Goal: Check status: Check status

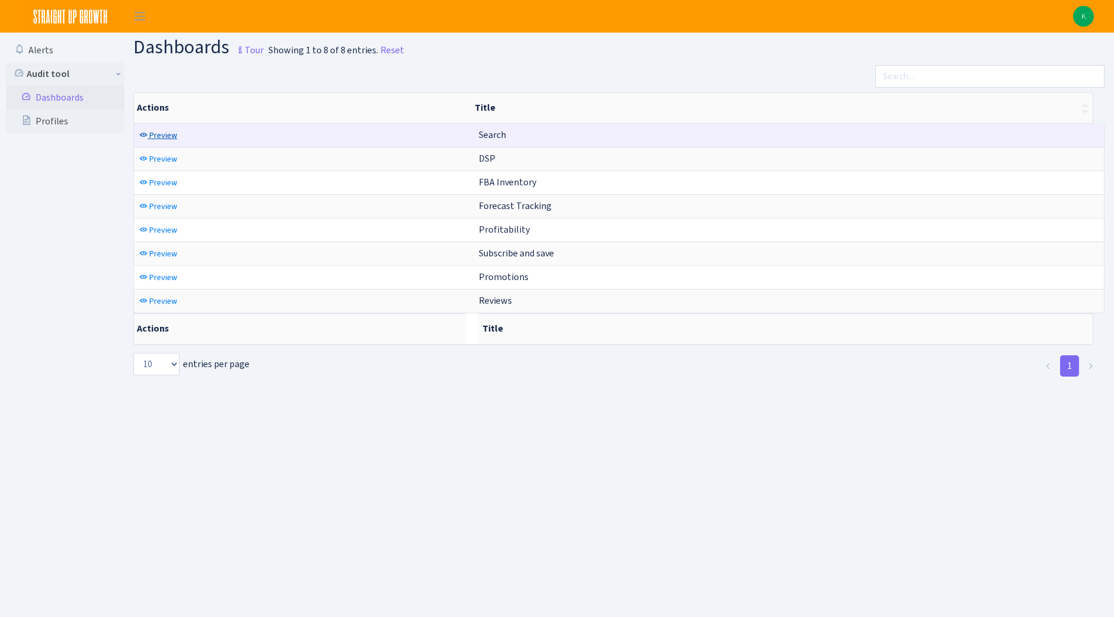
click at [166, 135] on span "Preview" at bounding box center [163, 135] width 28 height 11
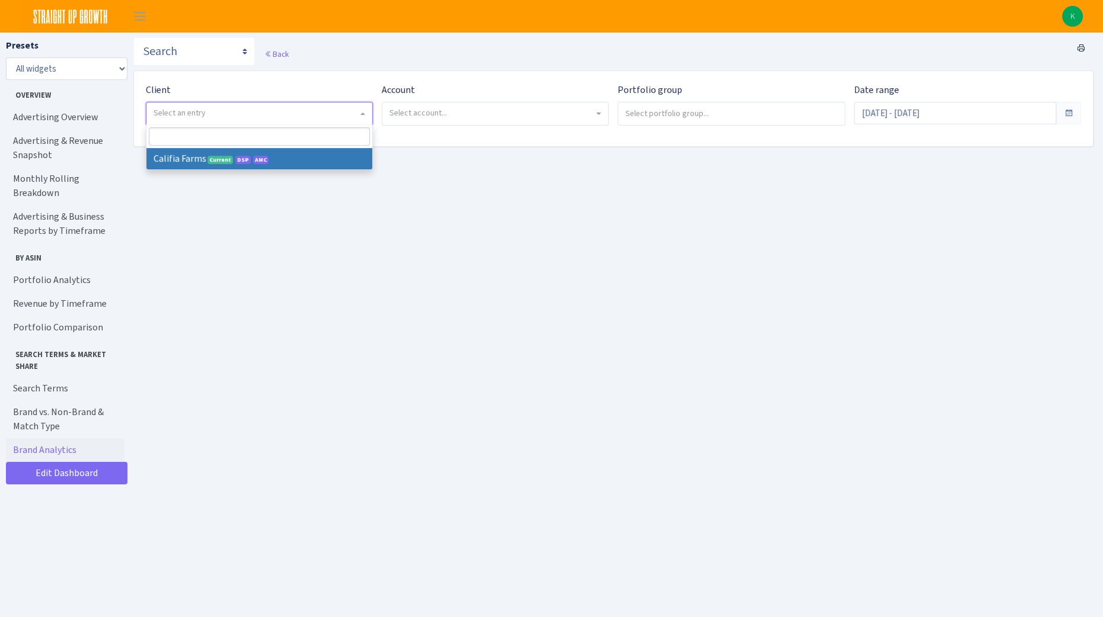
click at [311, 110] on span "Select an entry" at bounding box center [255, 113] width 204 height 12
select select "280"
select select
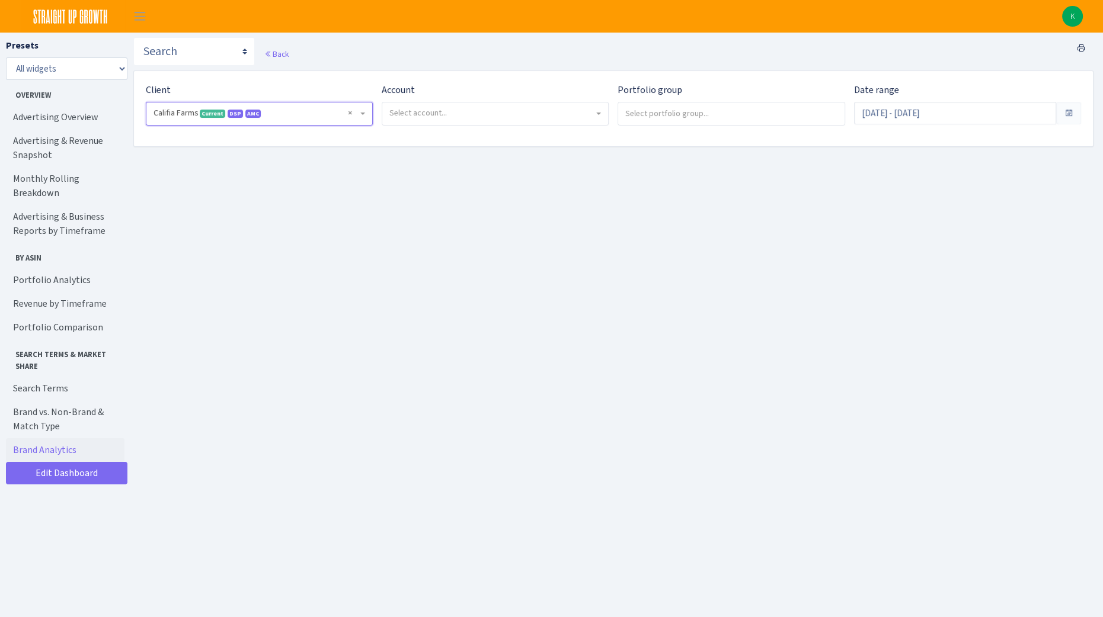
click at [485, 104] on span "Select account..." at bounding box center [495, 114] width 226 height 23
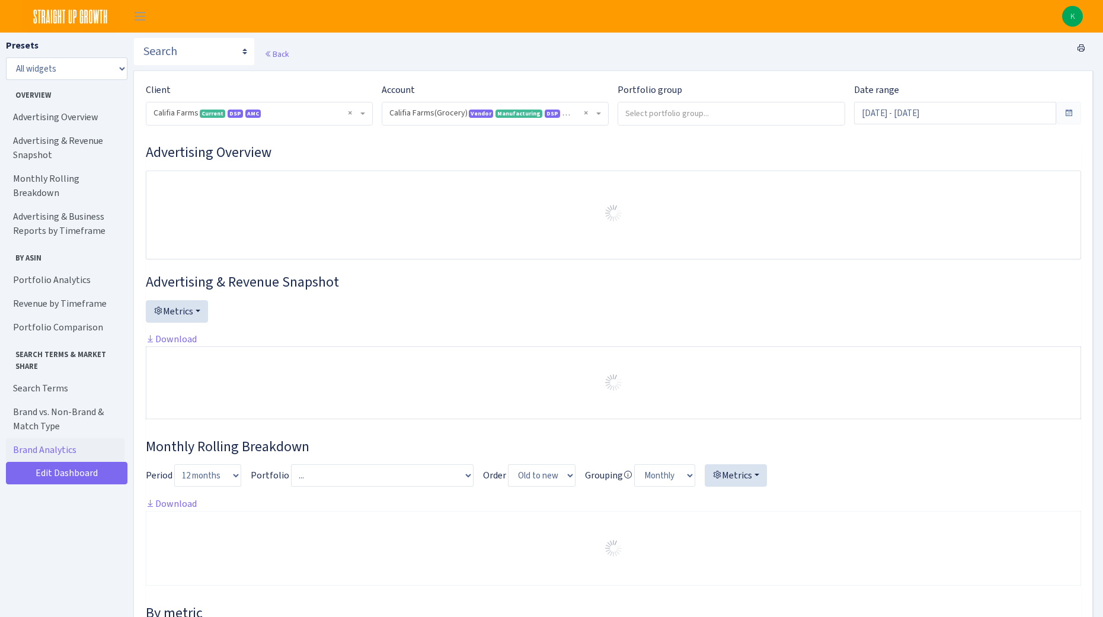
select select "2582519145631985"
click at [653, 116] on input "search" at bounding box center [731, 113] width 226 height 21
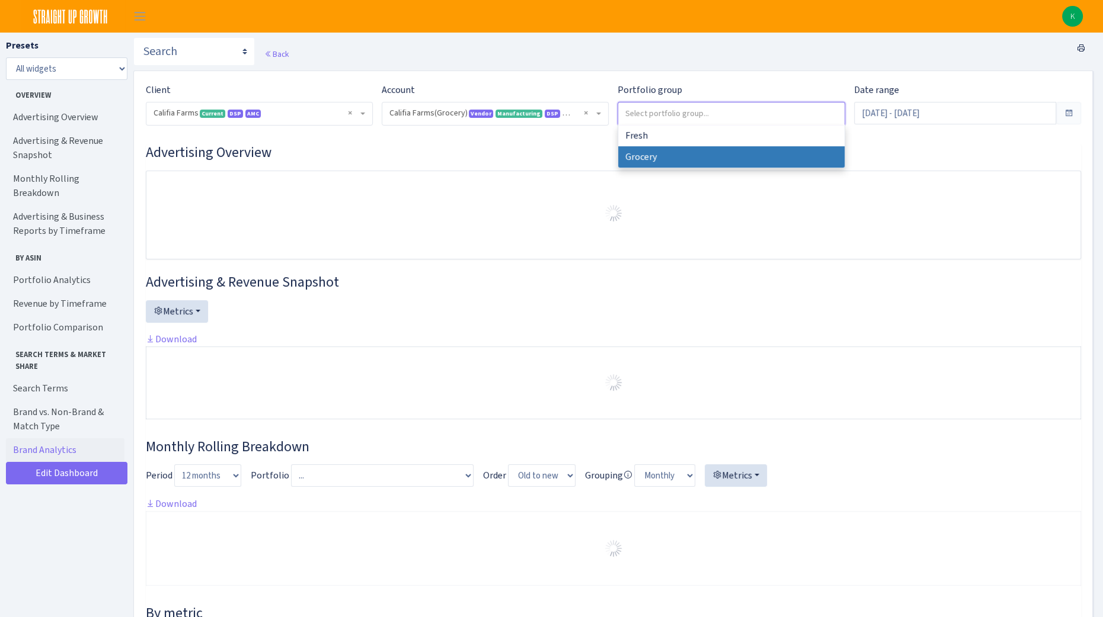
select select "Grocery"
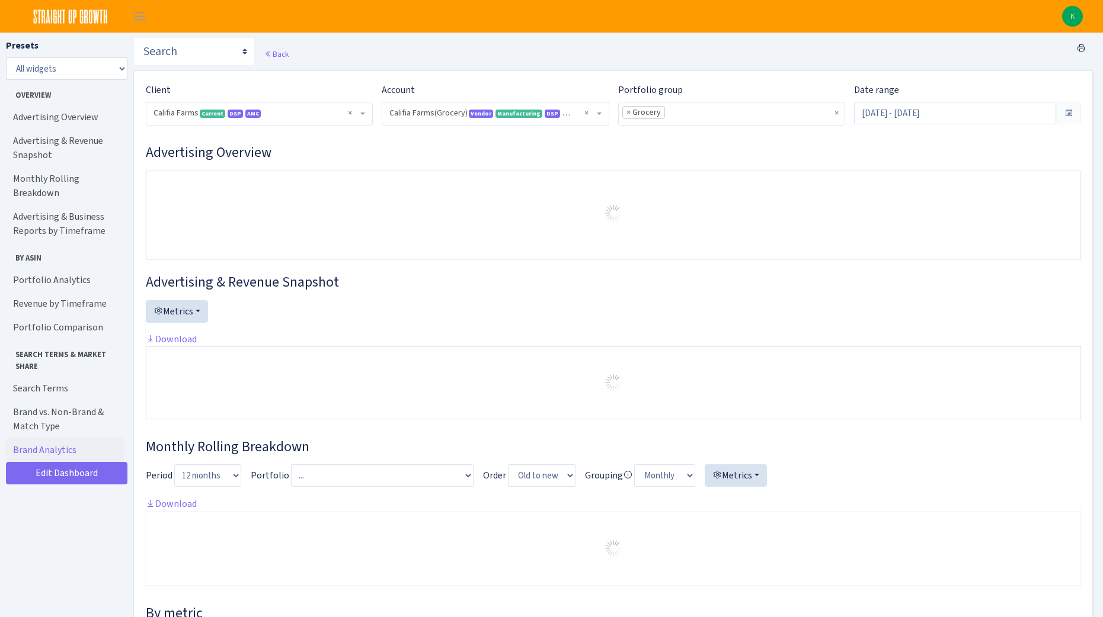
select select "2582519145631985"
click at [929, 117] on input "Aug 2, 2025 - Aug 31, 2025" at bounding box center [955, 113] width 202 height 23
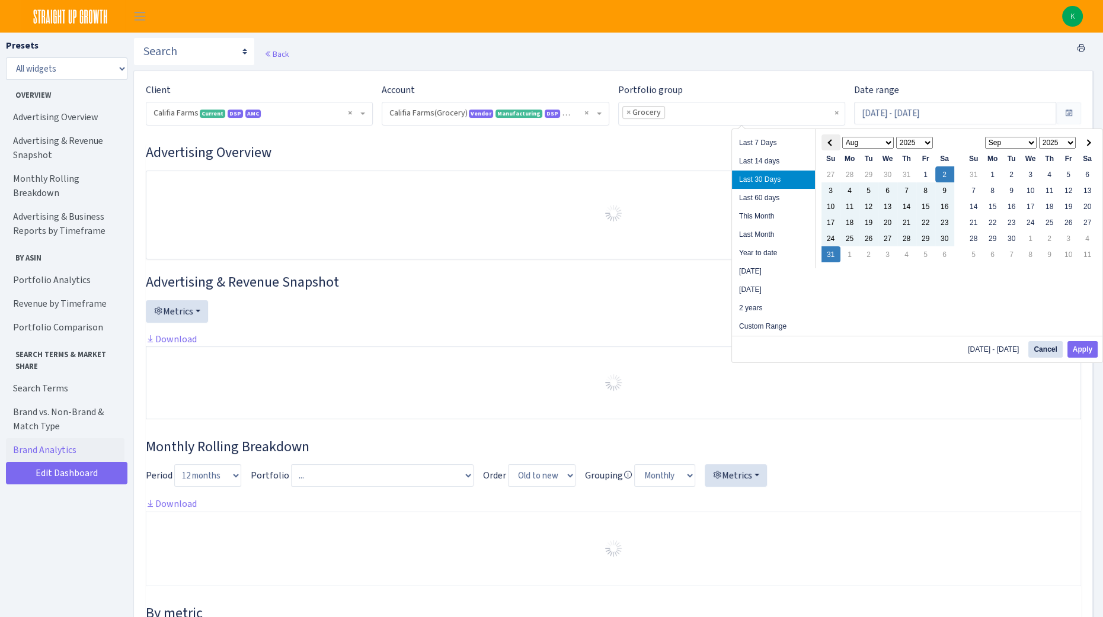
click at [833, 143] on span at bounding box center [830, 142] width 7 height 7
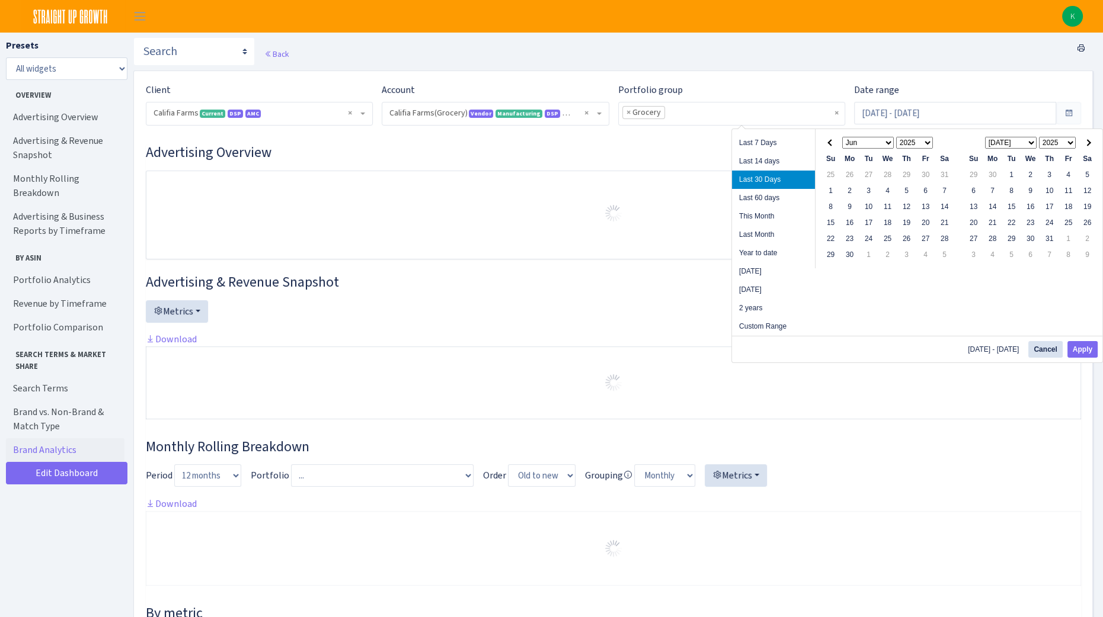
click at [833, 143] on span at bounding box center [830, 142] width 7 height 7
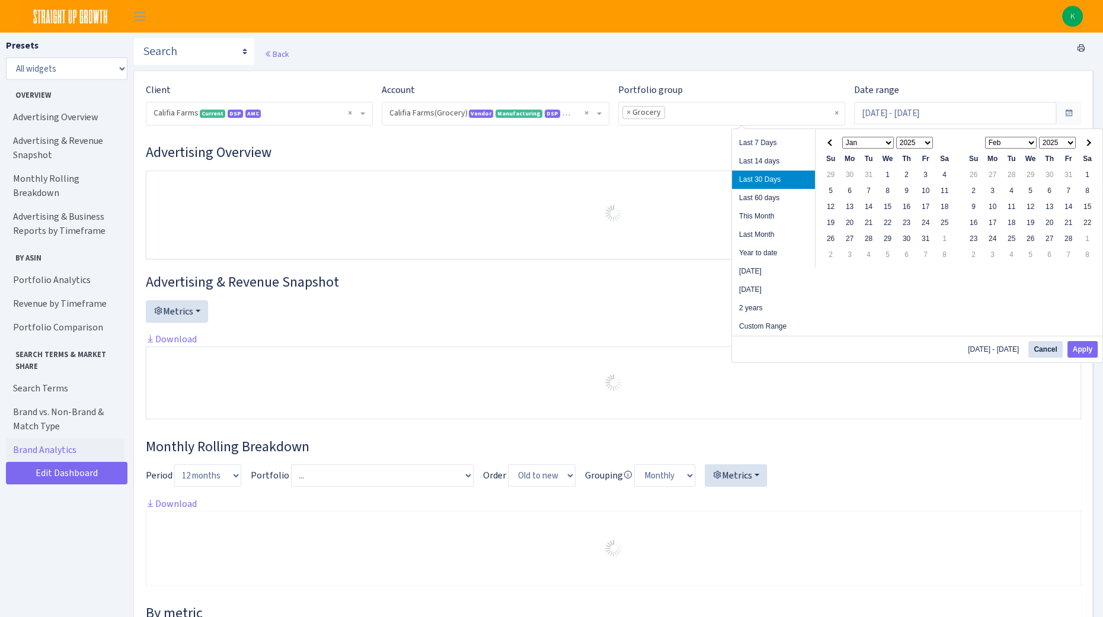
click at [833, 143] on span at bounding box center [830, 142] width 7 height 7
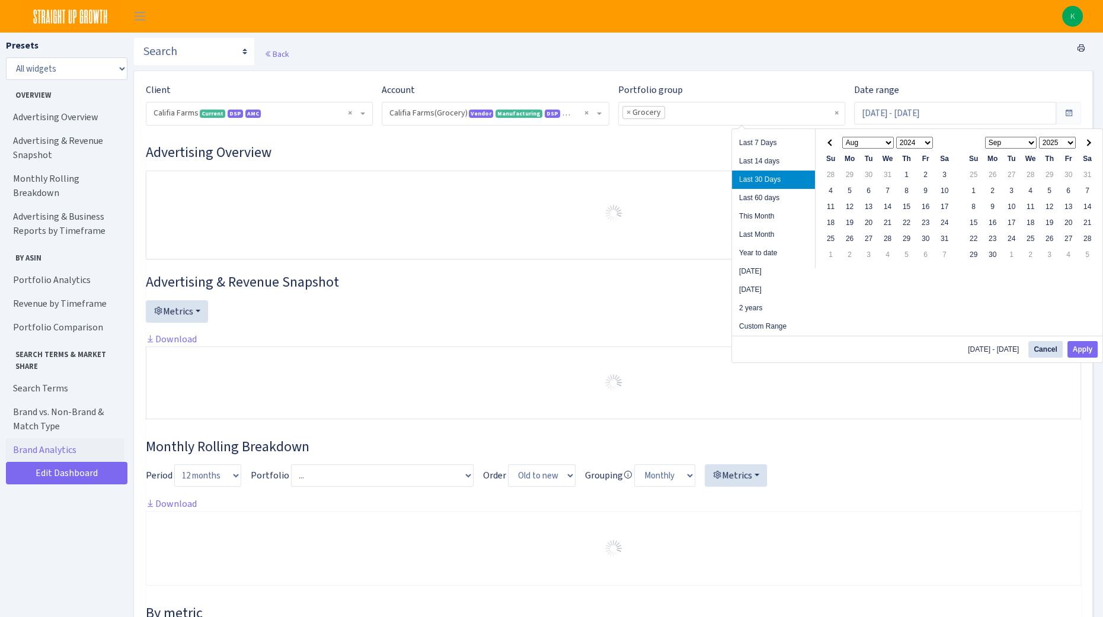
click at [833, 143] on span at bounding box center [830, 142] width 7 height 7
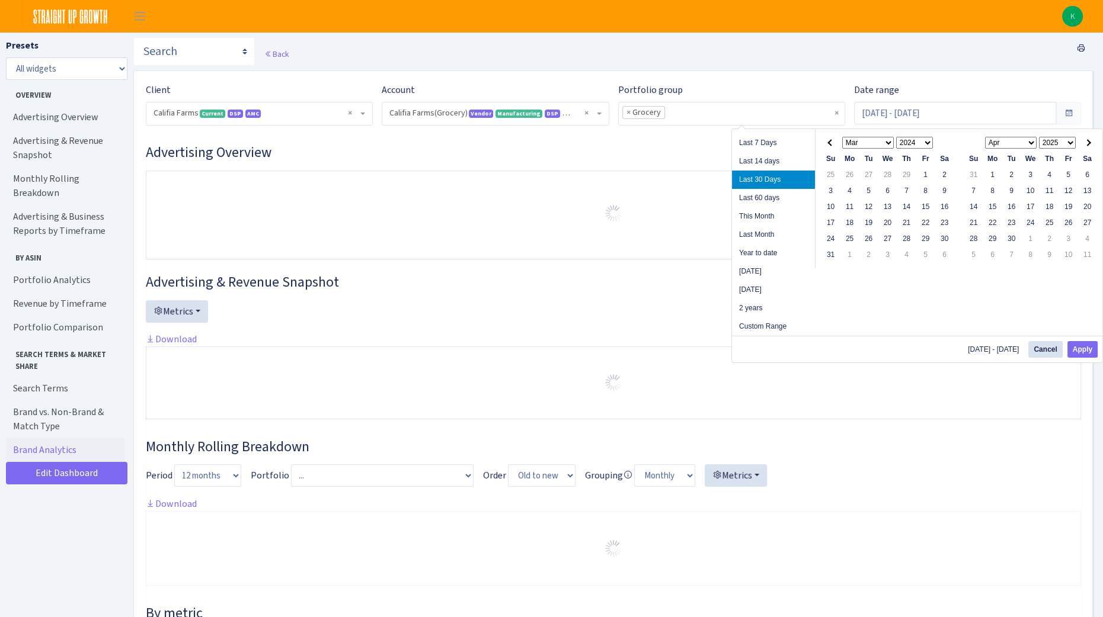
click at [833, 143] on span at bounding box center [830, 142] width 7 height 7
click at [1092, 143] on th at bounding box center [1087, 143] width 19 height 16
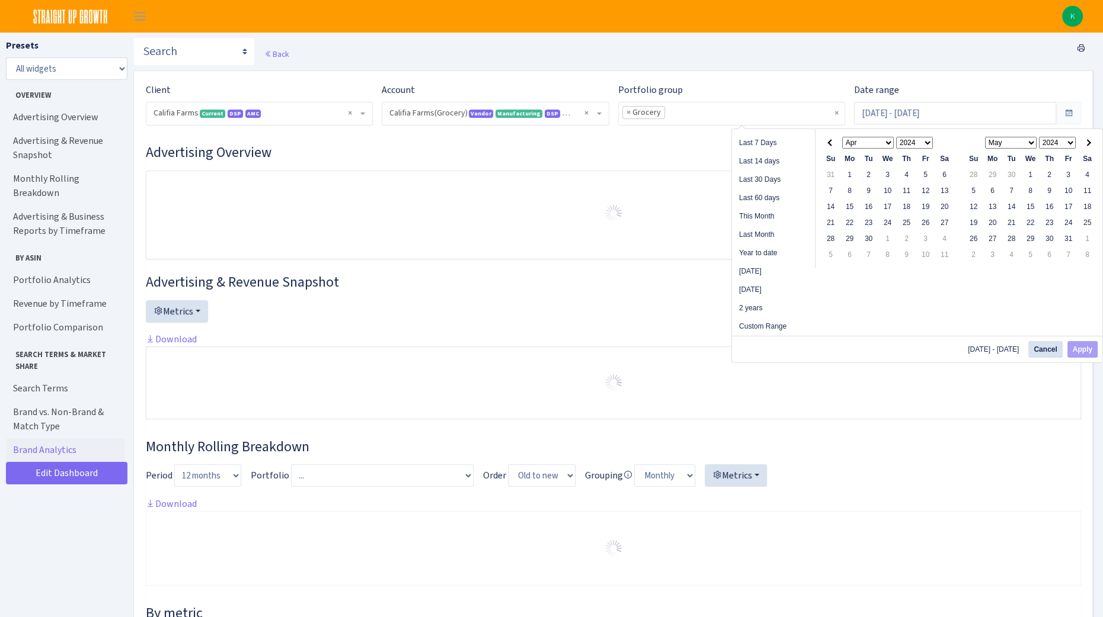
click at [1092, 143] on th at bounding box center [1087, 143] width 19 height 16
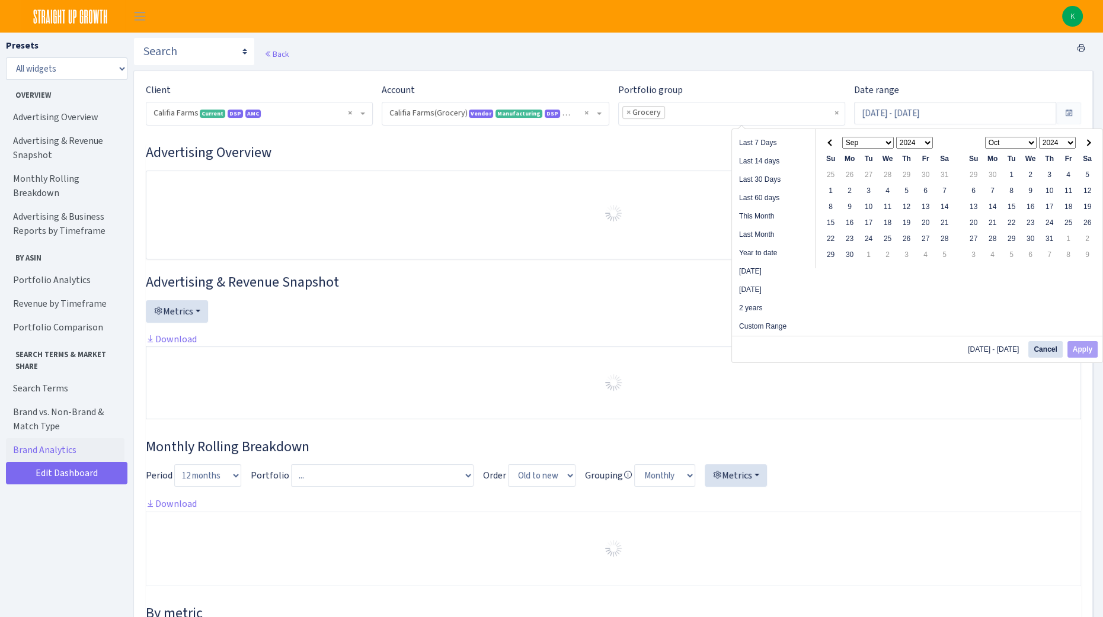
click at [1092, 143] on th at bounding box center [1087, 143] width 19 height 16
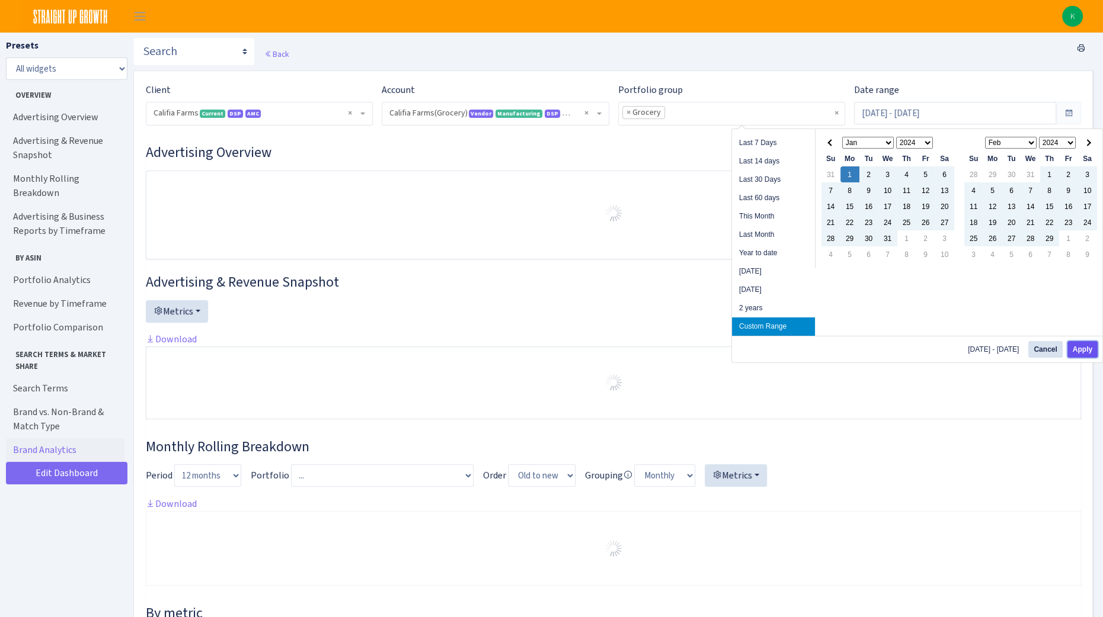
click at [1081, 350] on button "Apply" at bounding box center [1082, 349] width 30 height 17
type input "[DATE] - [DATE]"
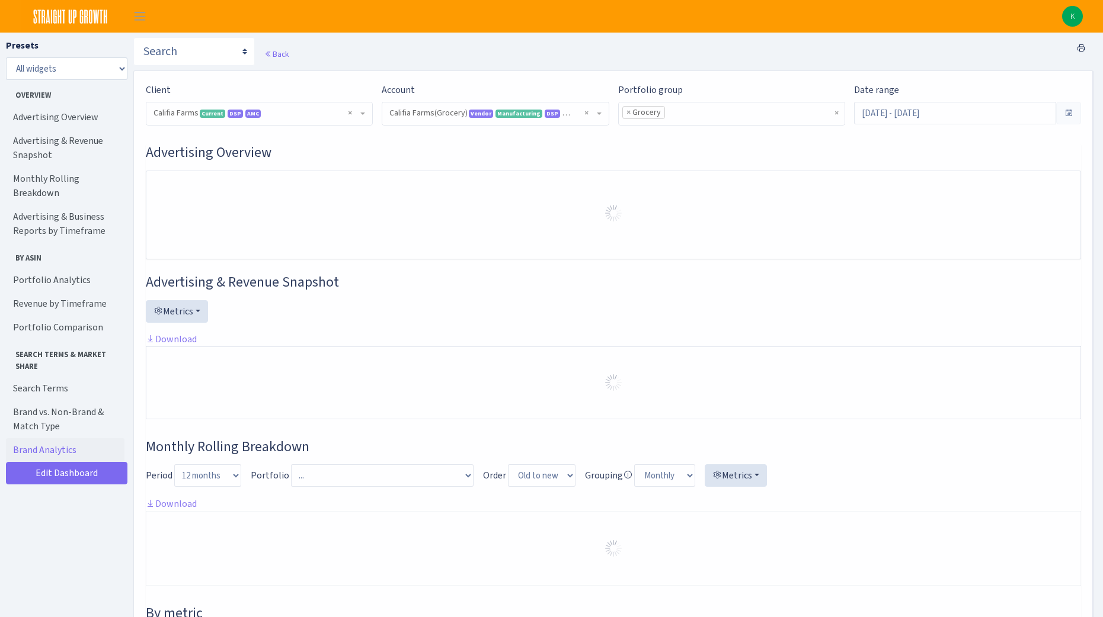
select select "2582519145631985"
